Goal: Information Seeking & Learning: Learn about a topic

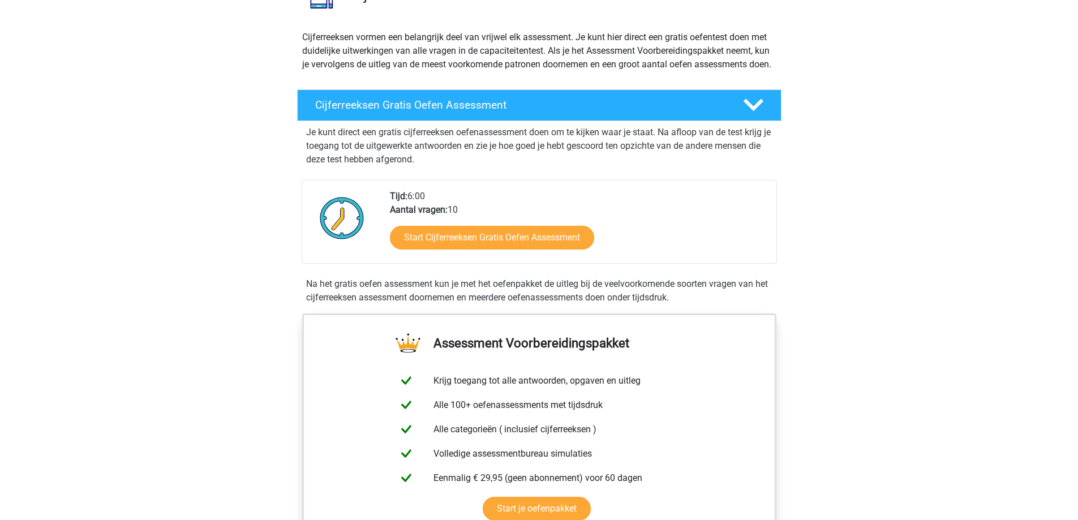
scroll to position [57, 0]
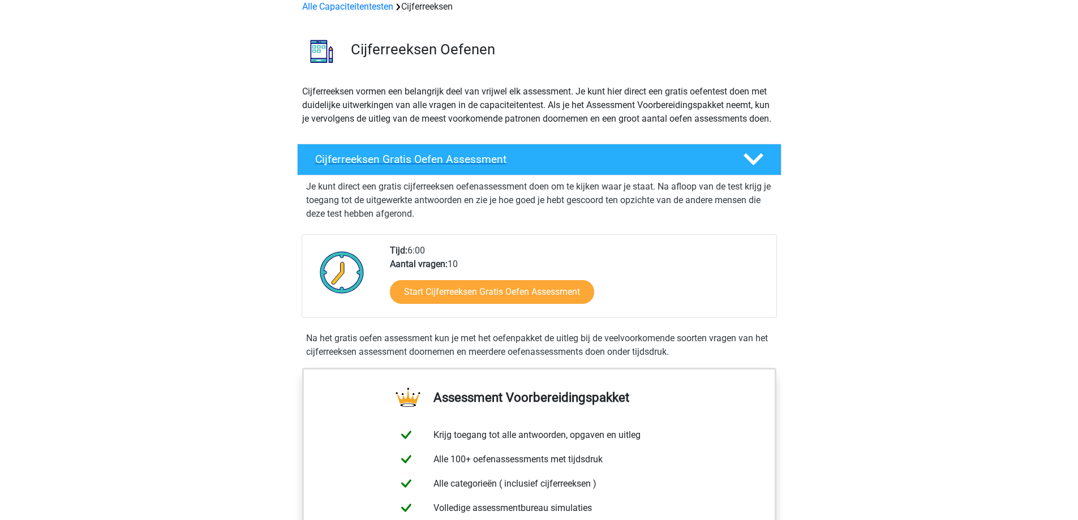
click at [393, 166] on h4 "Cijferreeksen Gratis Oefen Assessment" at bounding box center [520, 159] width 410 height 13
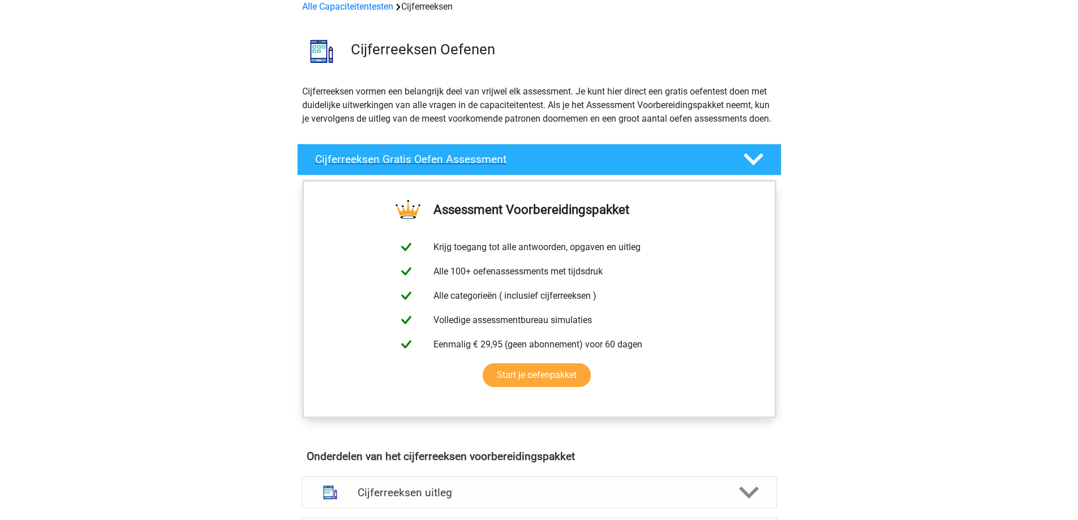
click at [393, 166] on h4 "Cijferreeksen Gratis Oefen Assessment" at bounding box center [520, 159] width 410 height 13
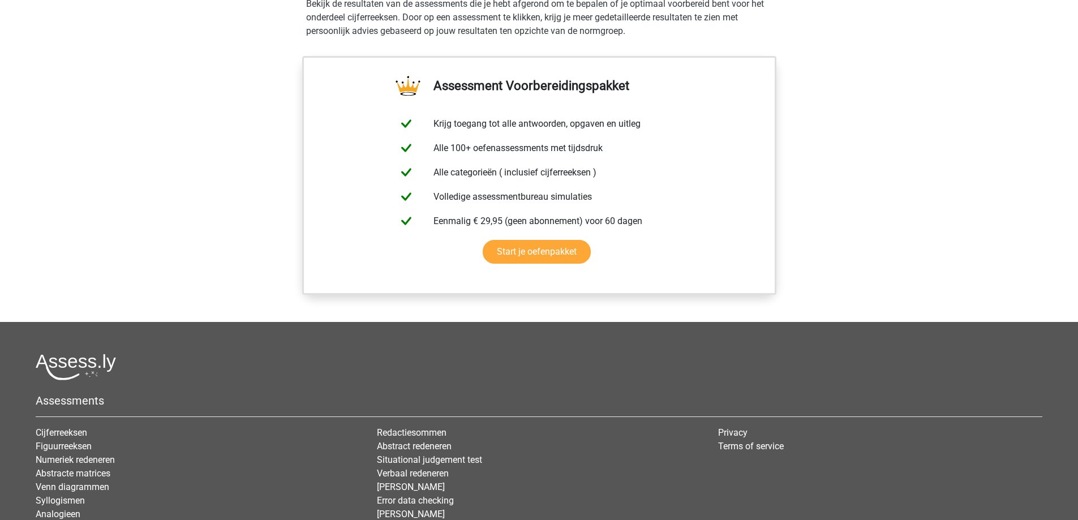
scroll to position [678, 0]
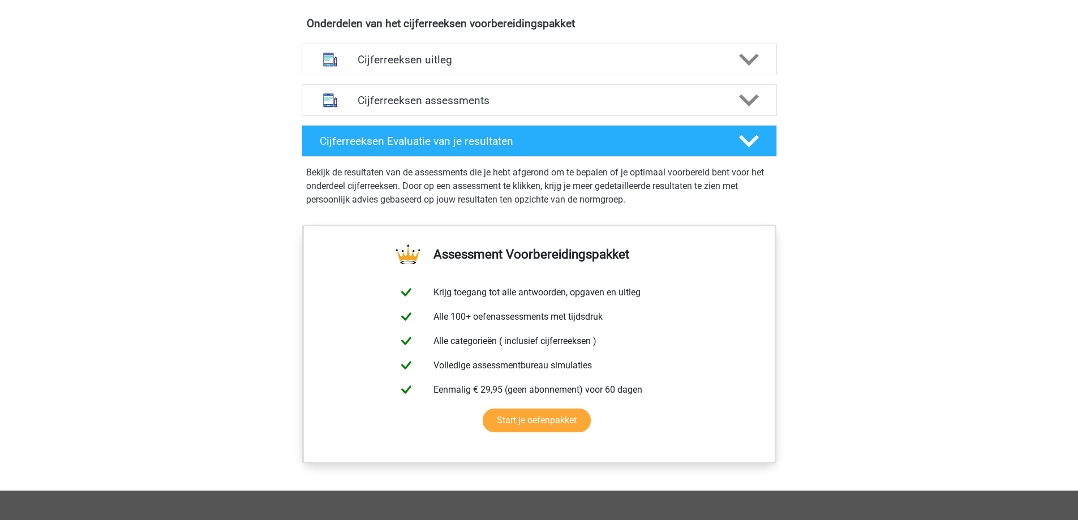
click at [364, 95] on div "Cijferreeksen assessments We raden je aan om minimaal 3 oefensets te doen met t…" at bounding box center [540, 100] width 520 height 41
click at [370, 105] on div "Cijferreeksen assessments" at bounding box center [540, 100] width 476 height 32
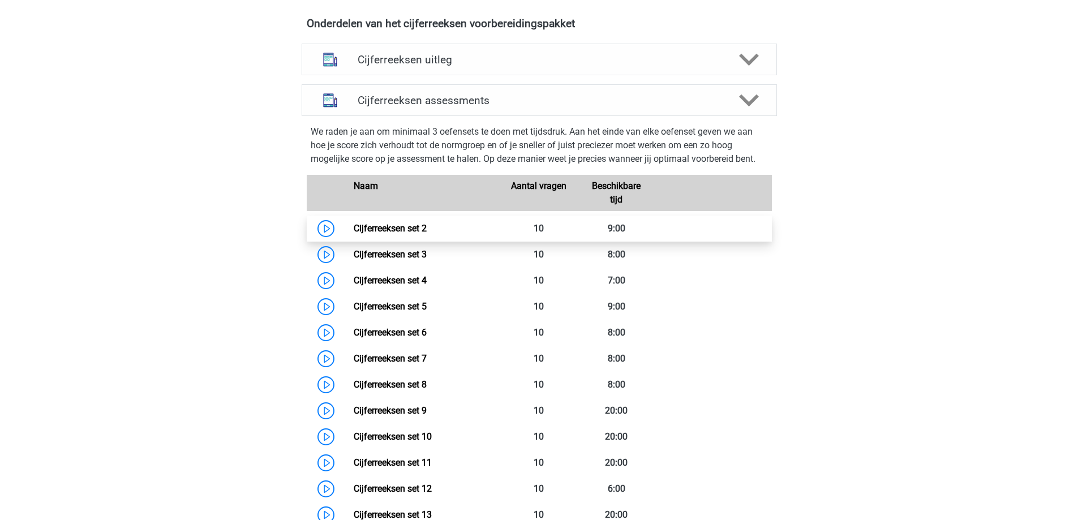
click at [365, 234] on link "Cijferreeksen set 2" at bounding box center [390, 228] width 73 height 11
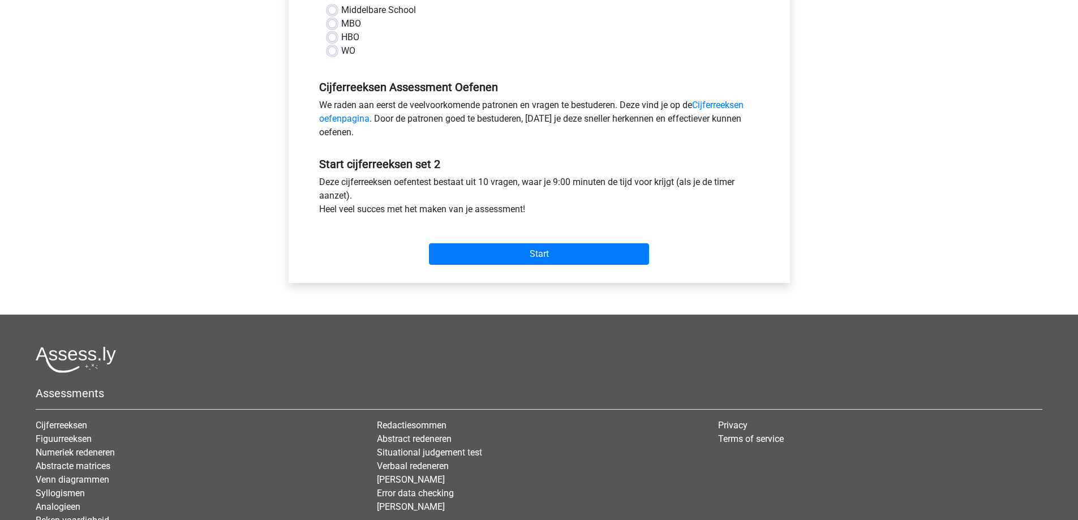
scroll to position [283, 0]
